Goal: Task Accomplishment & Management: Manage account settings

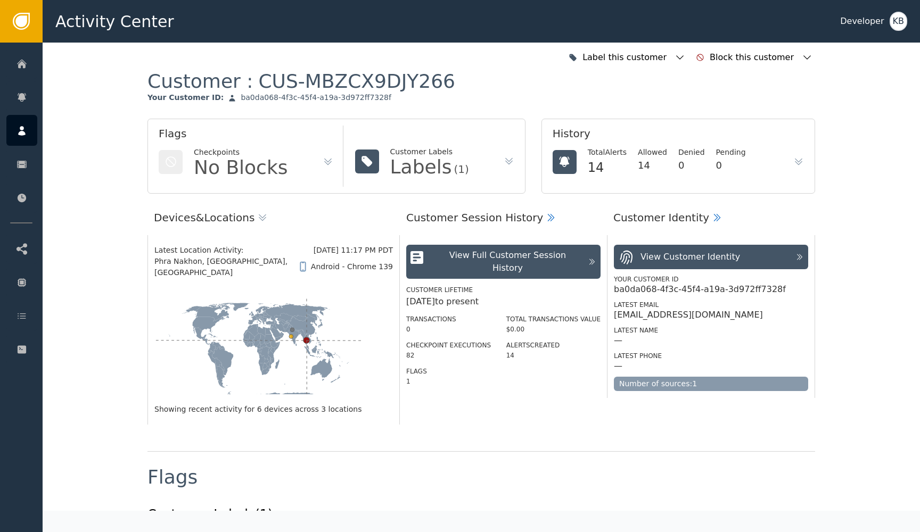
scroll to position [972, 0]
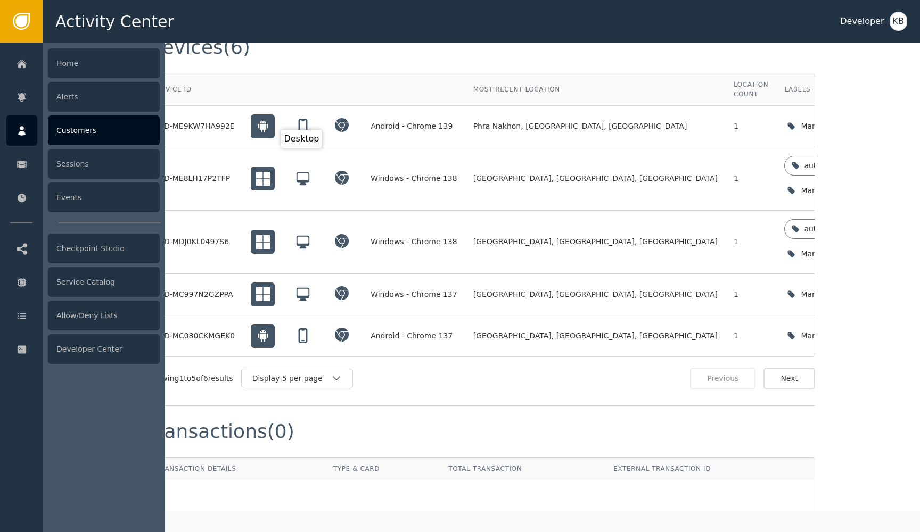
click at [24, 136] on icon at bounding box center [22, 131] width 11 height 12
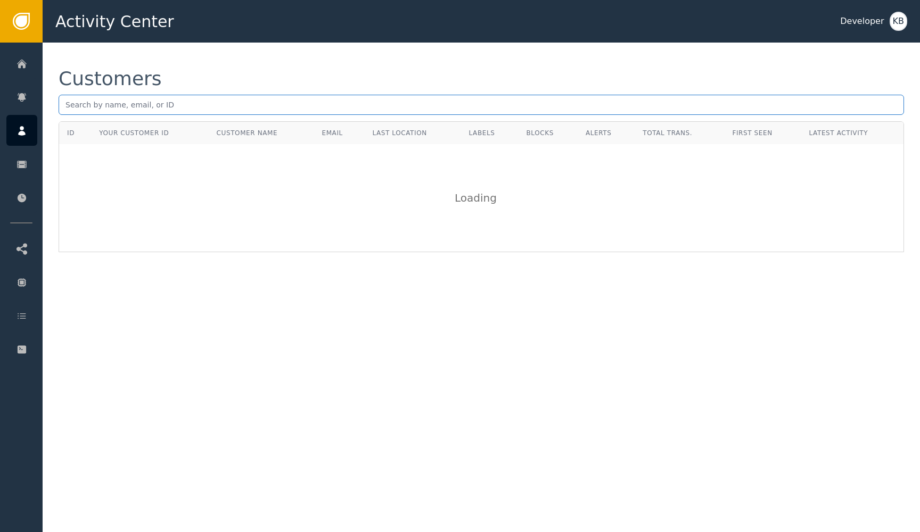
click at [232, 103] on input "text" at bounding box center [481, 105] width 845 height 20
paste input "[EMAIL_ADDRESS][DOMAIN_NAME]"
type input "[EMAIL_ADDRESS][DOMAIN_NAME]"
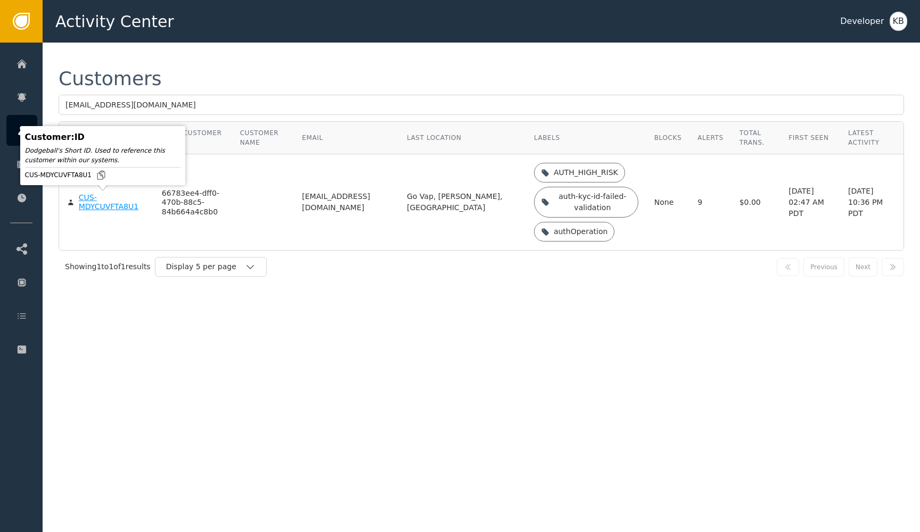
click at [85, 43] on body "Activity Center Developer KB Home Alerts Customers Sessions Events Checkpoint S…" at bounding box center [460, 21] width 920 height 43
click at [117, 209] on div "CUS-MDYCUVFTA8U1" at bounding box center [112, 202] width 67 height 19
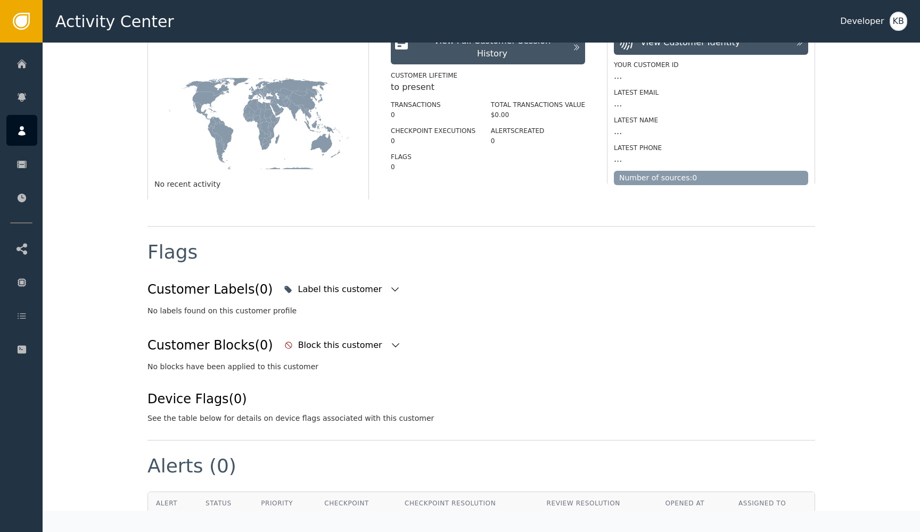
scroll to position [241, 0]
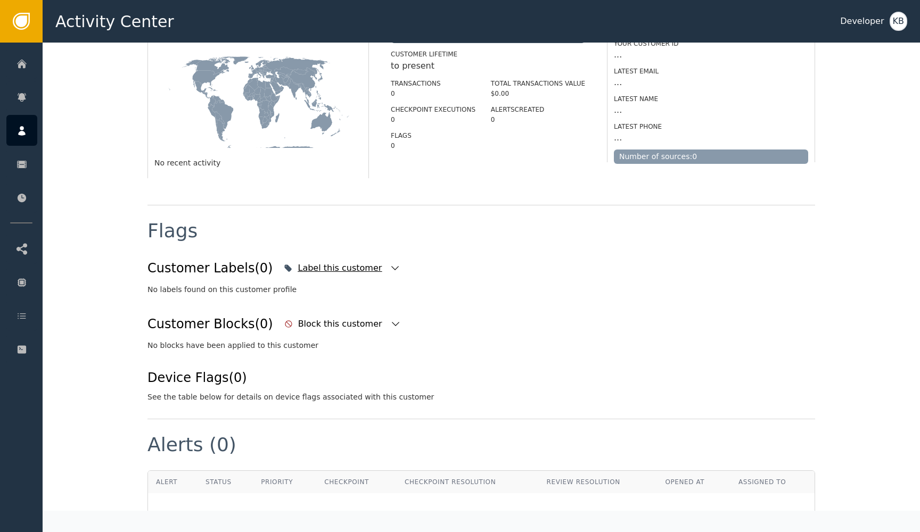
click at [390, 268] on icon "button" at bounding box center [395, 268] width 11 height 11
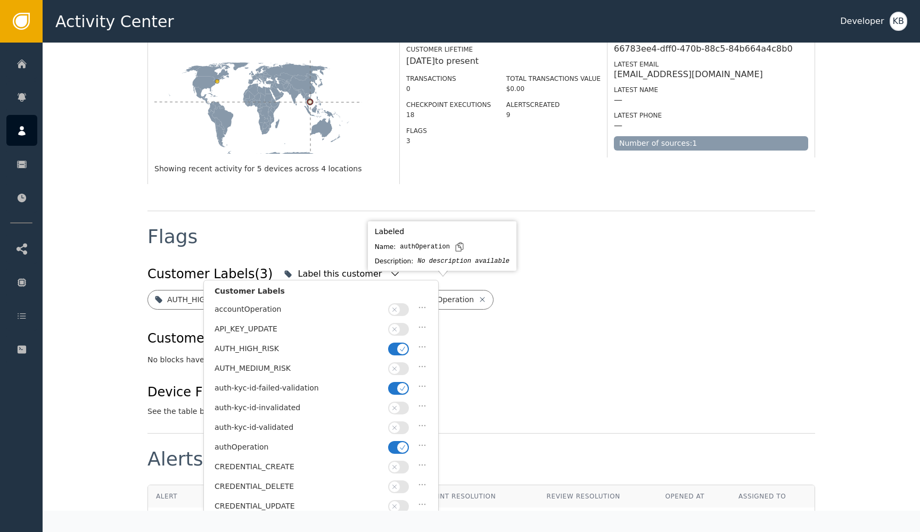
click at [396, 348] on button "button" at bounding box center [398, 349] width 21 height 13
click at [397, 443] on button "button" at bounding box center [398, 447] width 21 height 13
click at [397, 425] on icon "button" at bounding box center [394, 427] width 7 height 7
click at [397, 389] on button "button" at bounding box center [398, 388] width 21 height 13
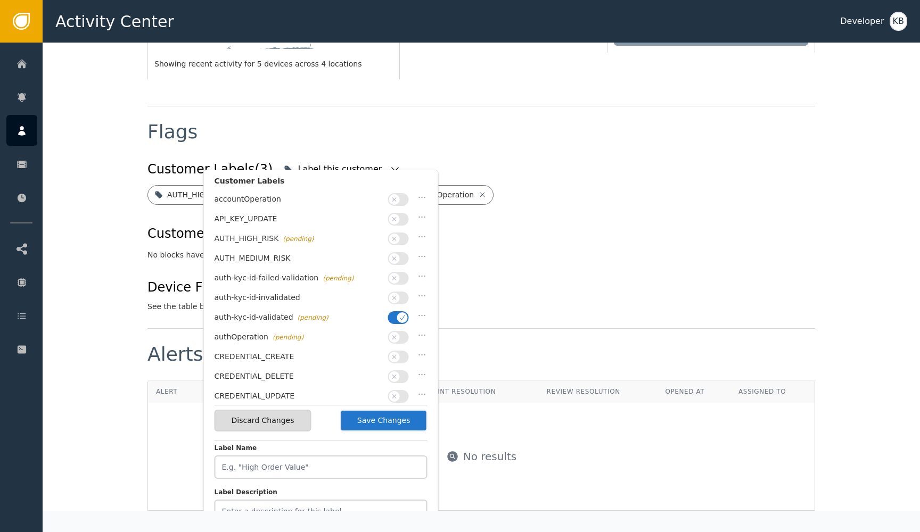
scroll to position [351, 0]
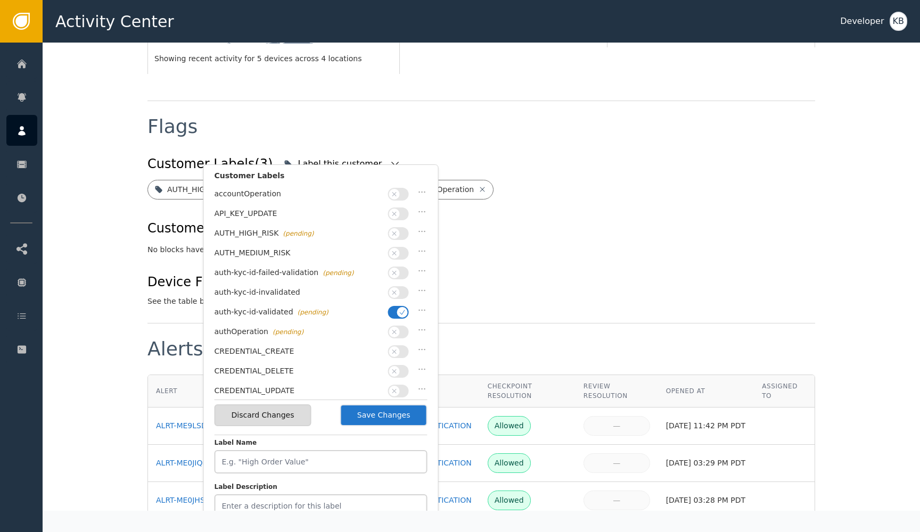
click at [404, 409] on button "Save Changes" at bounding box center [383, 416] width 87 height 22
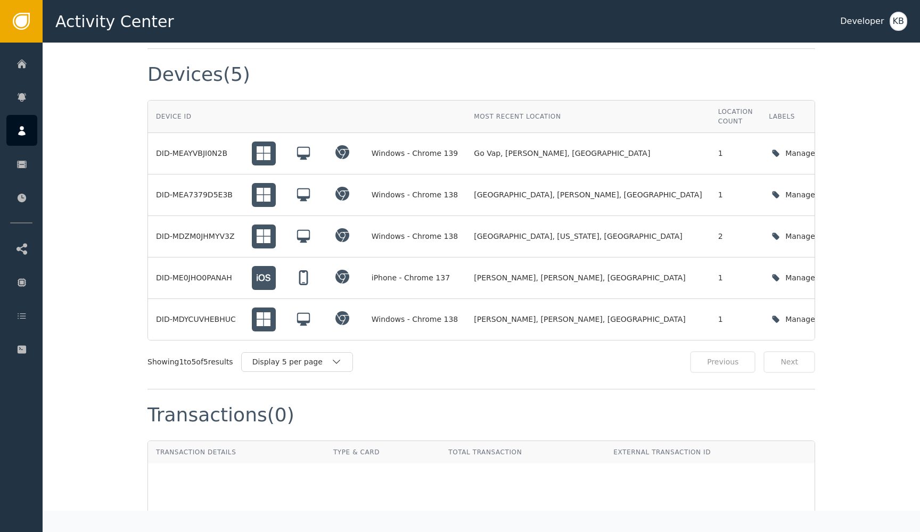
scroll to position [923, 0]
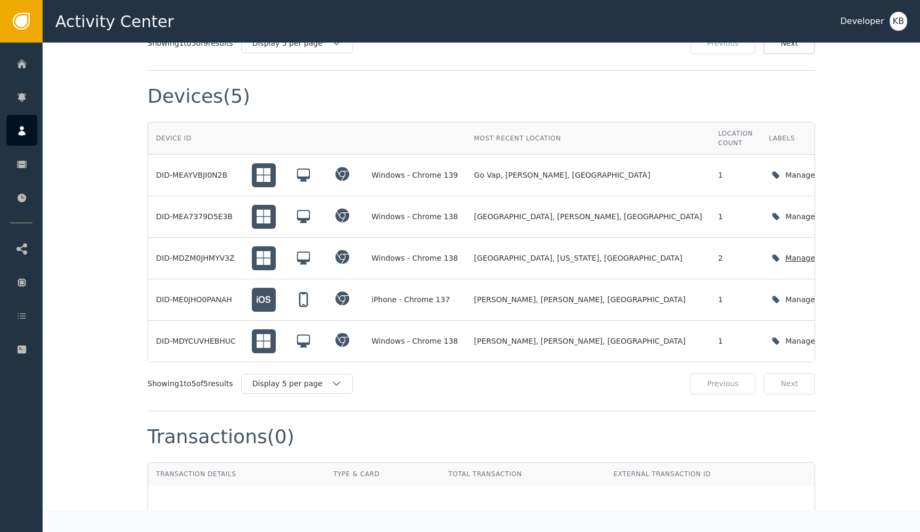
click at [774, 248] on div "Manage device labels" at bounding box center [828, 259] width 119 height 22
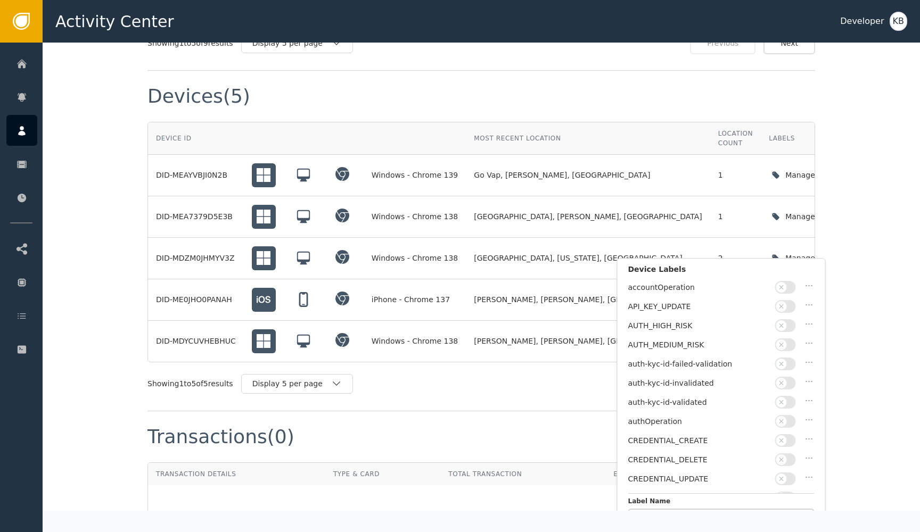
click at [794, 400] on button "button" at bounding box center [785, 402] width 21 height 13
click at [769, 502] on button "Save Changes" at bounding box center [772, 509] width 87 height 22
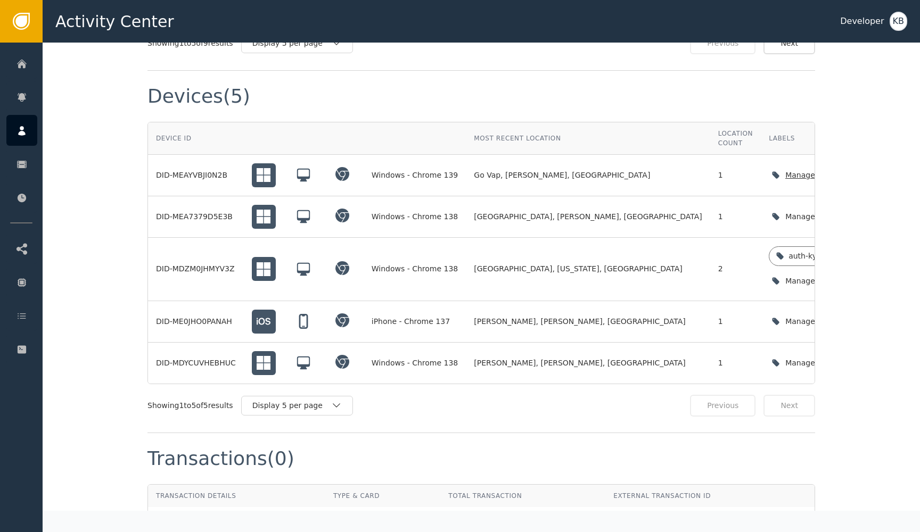
click at [874, 170] on icon "button" at bounding box center [879, 175] width 11 height 11
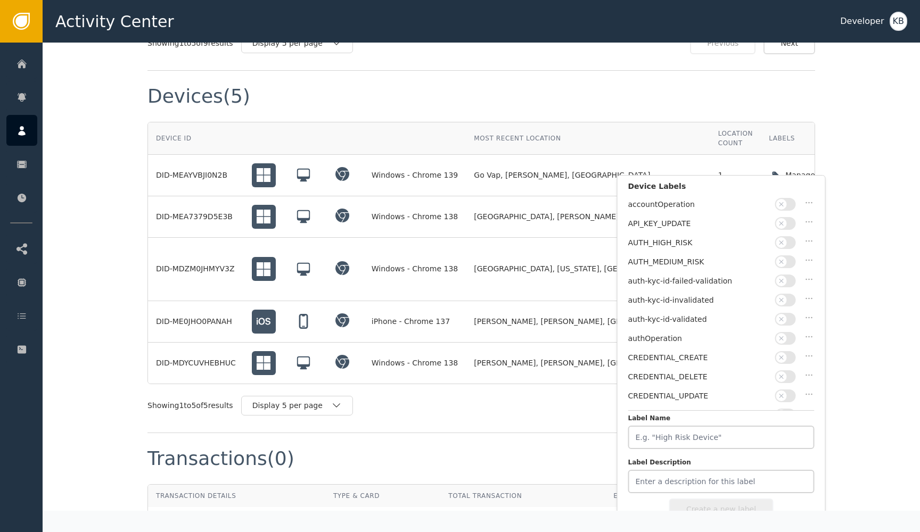
click at [786, 314] on span "button" at bounding box center [781, 319] width 11 height 11
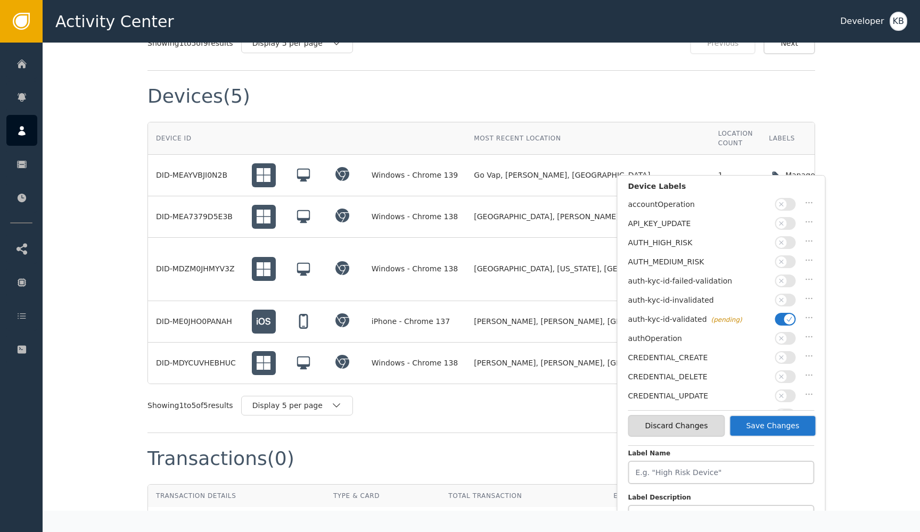
click at [776, 416] on button "Save Changes" at bounding box center [772, 426] width 87 height 22
